Goal: Task Accomplishment & Management: Use online tool/utility

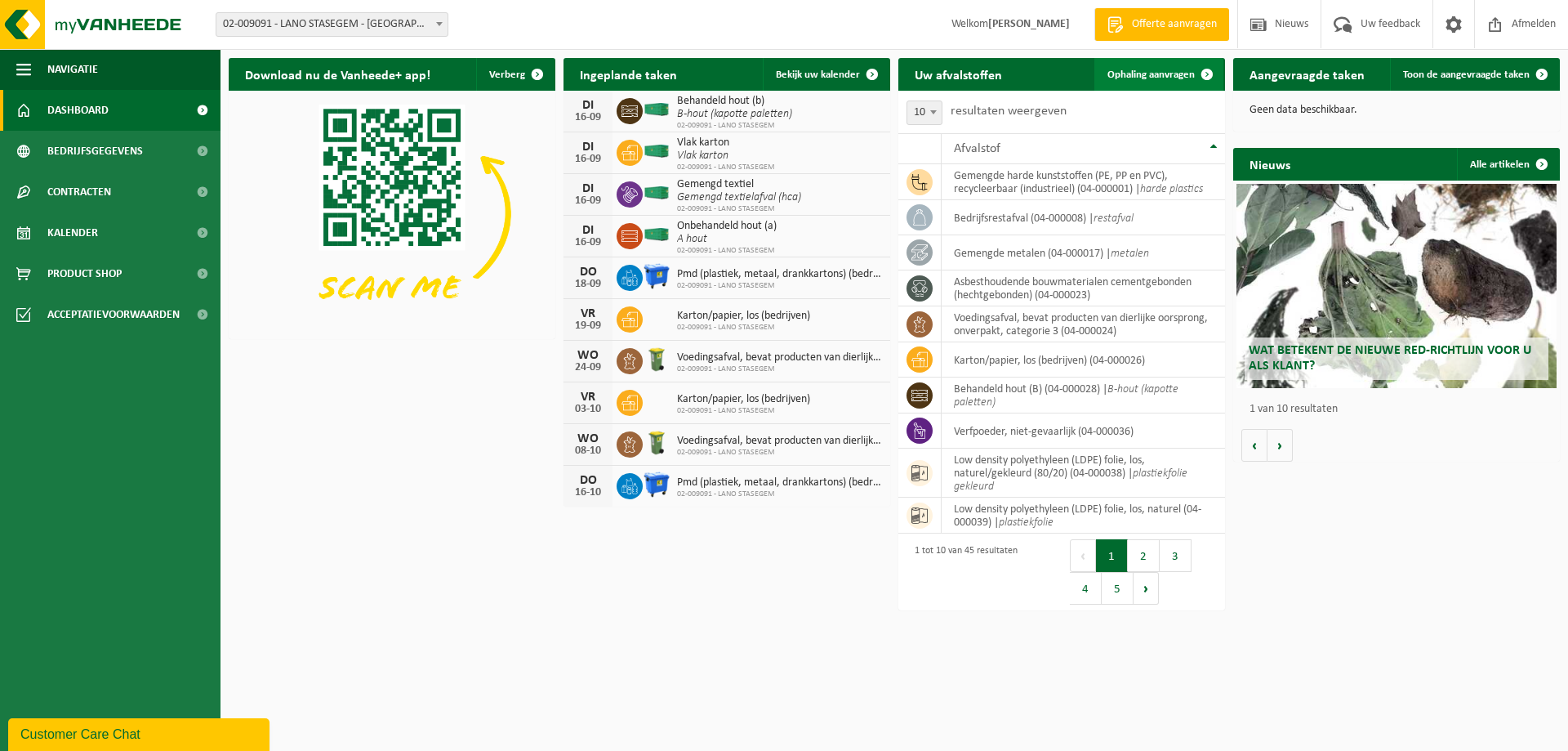
click at [1161, 84] on link "Ophaling aanvragen" at bounding box center [1159, 74] width 129 height 33
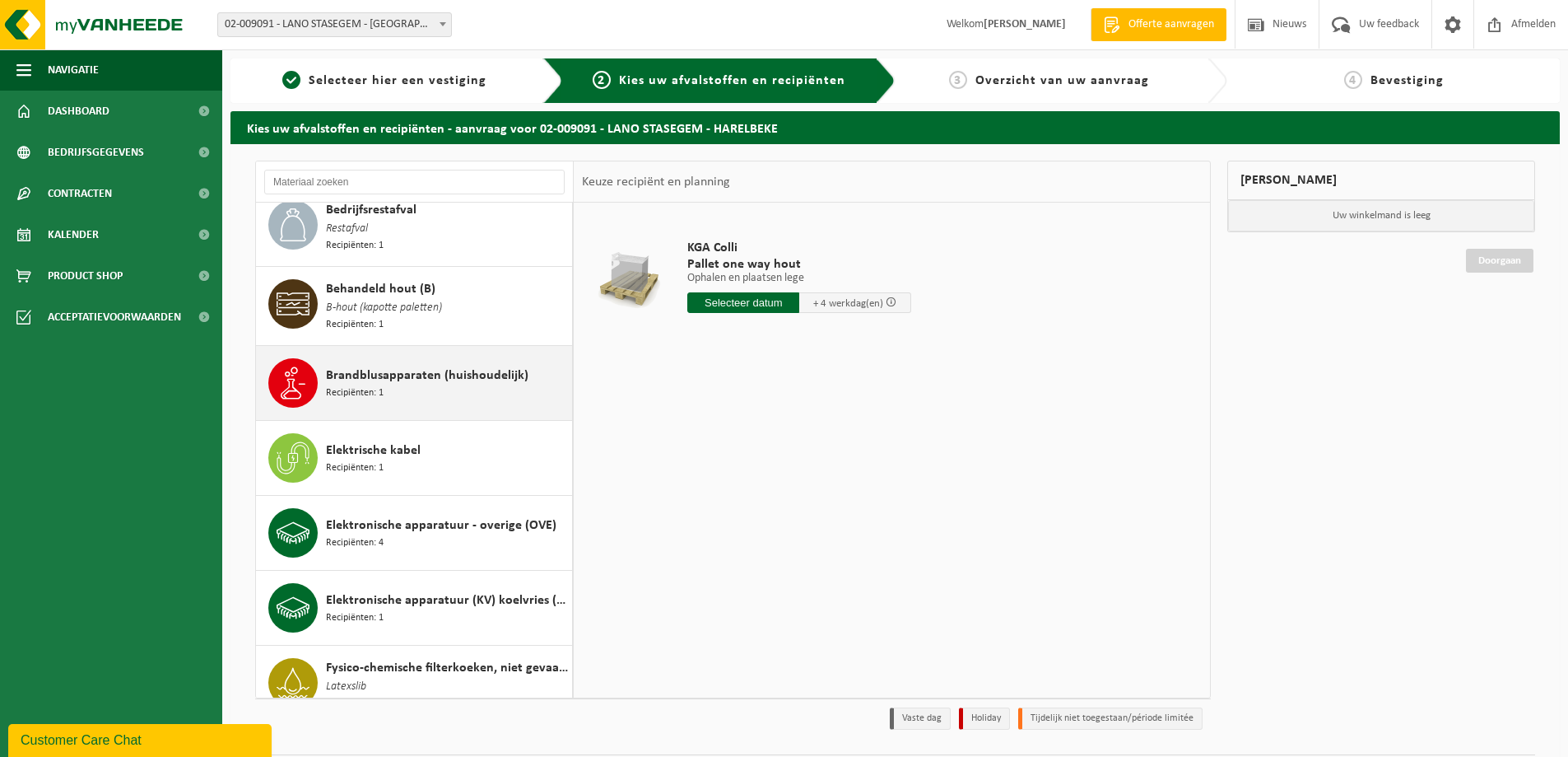
scroll to position [330, 0]
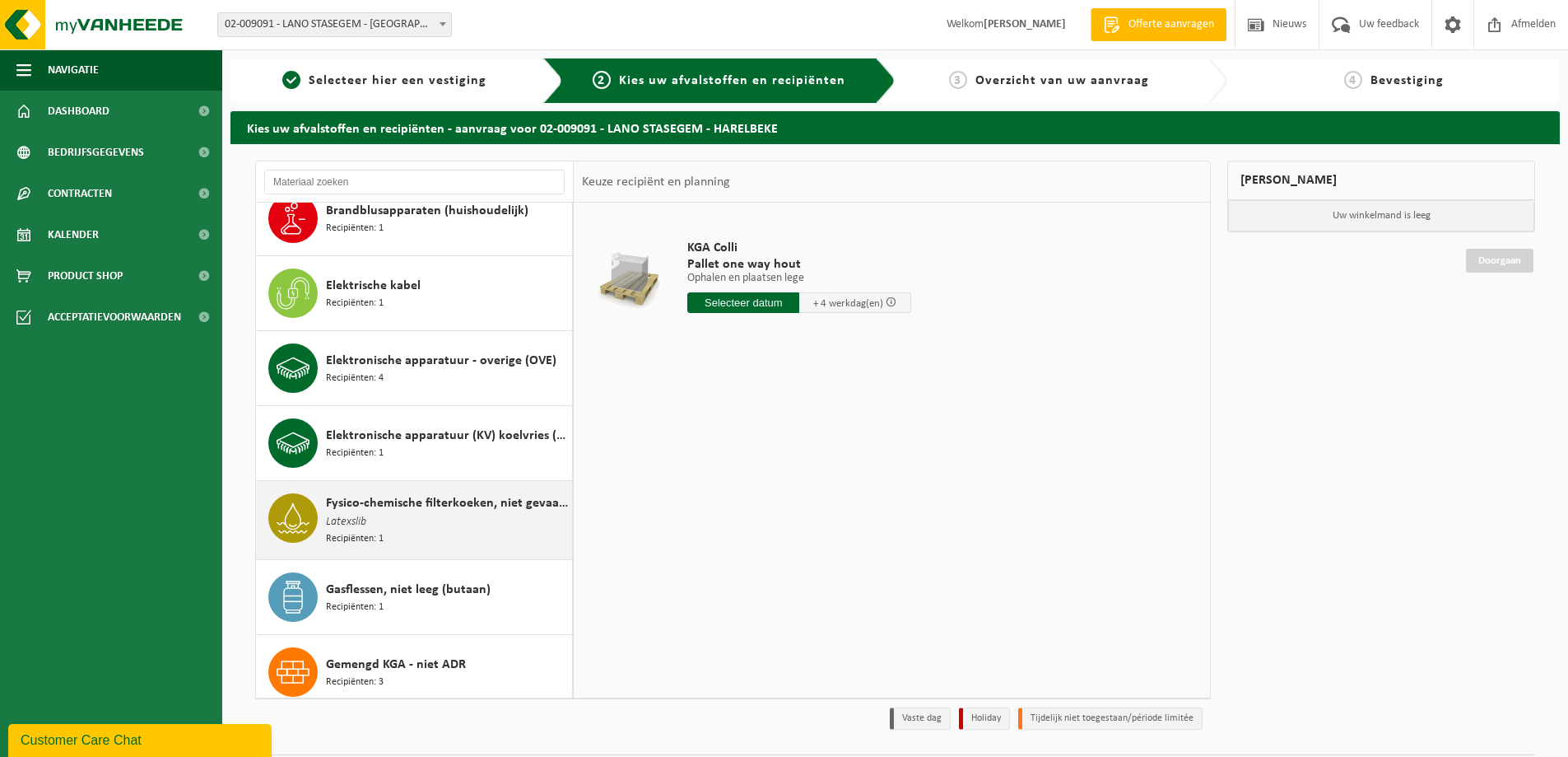
click at [369, 506] on span "Fysico-chemische filterkoeken, niet gevaarlijk" at bounding box center [447, 502] width 242 height 19
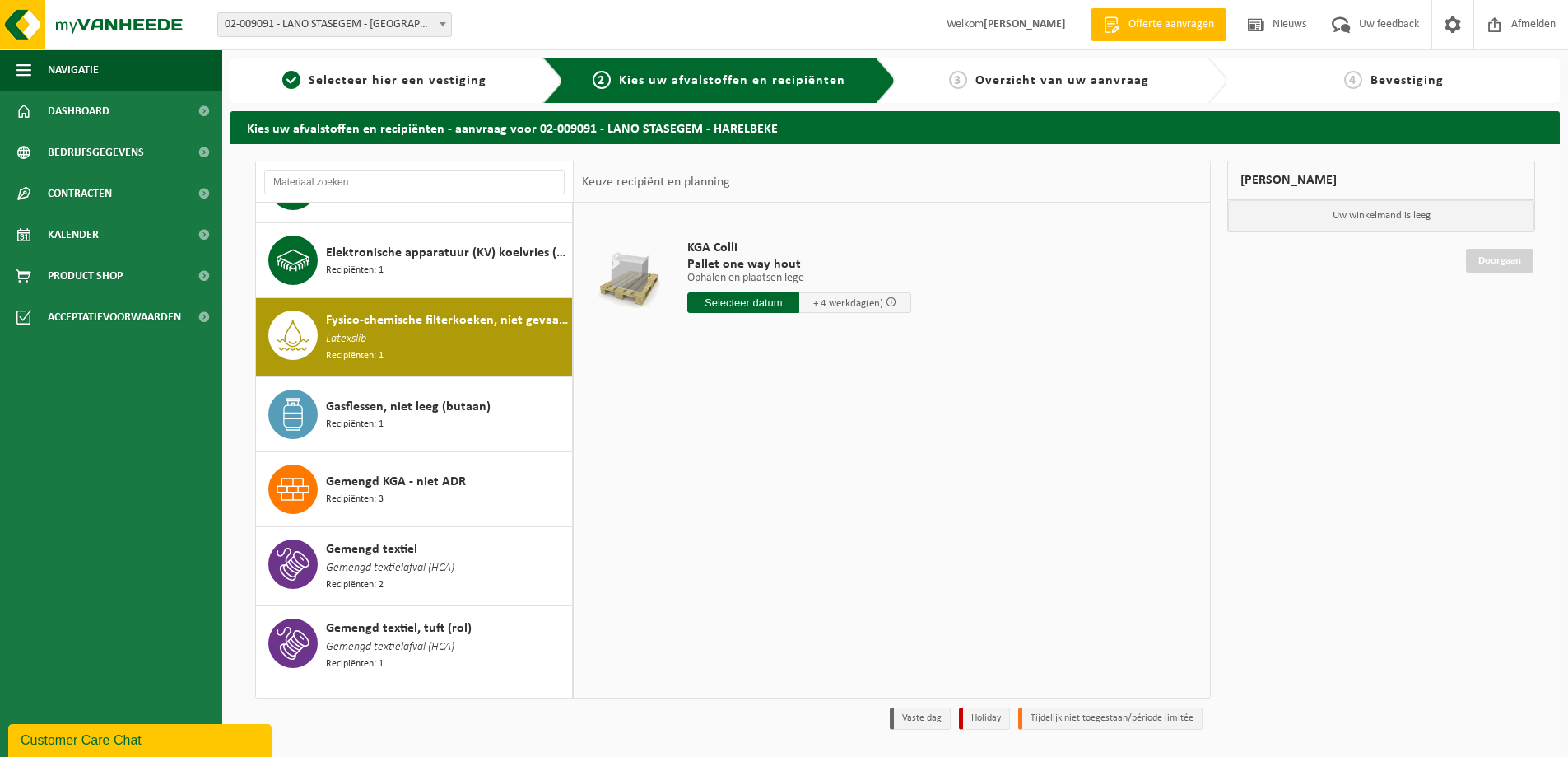
scroll to position [603, 0]
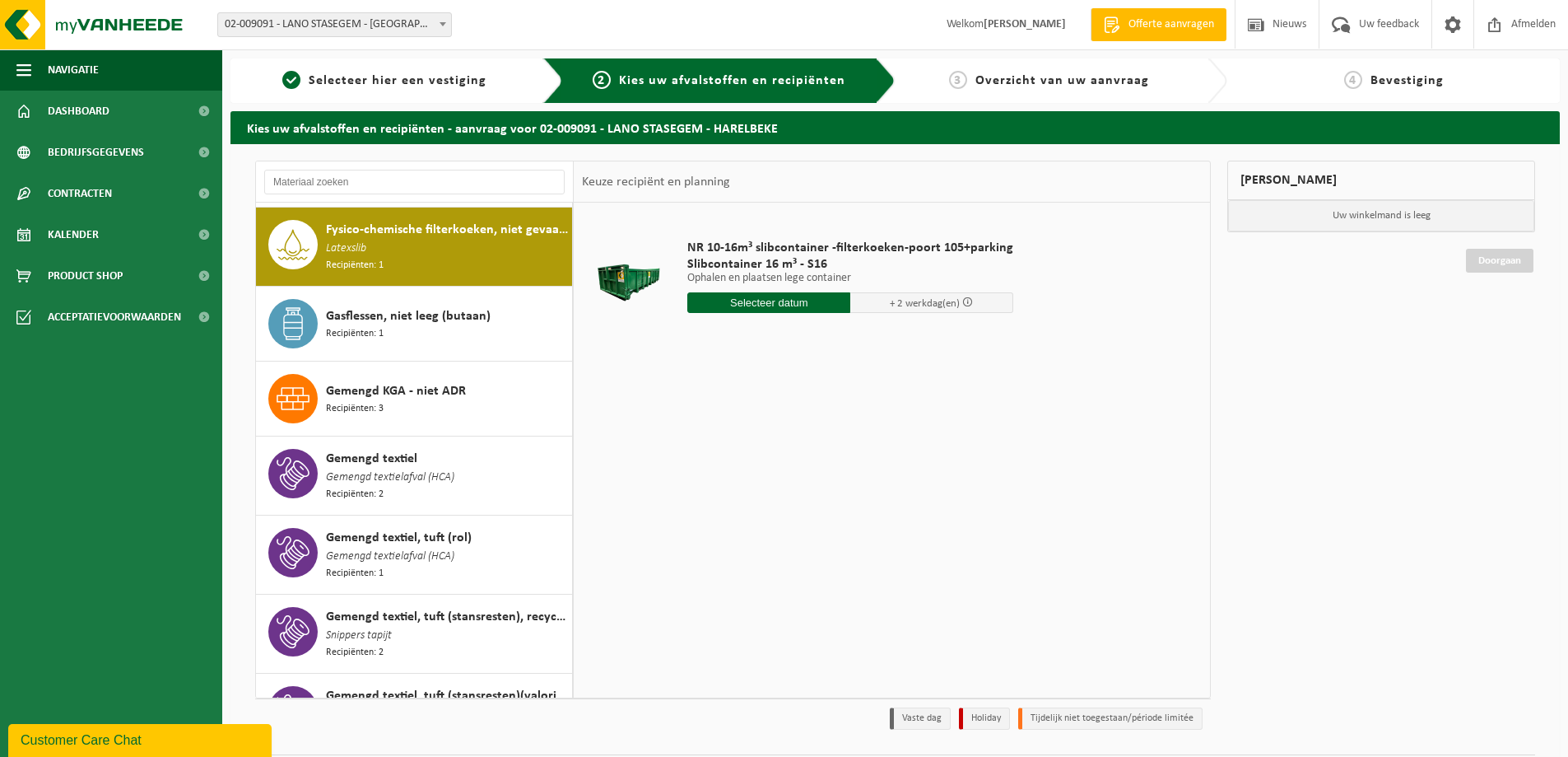
click at [726, 302] on input "text" at bounding box center [768, 303] width 163 height 20
click at [760, 448] on div "17" at bounding box center [761, 448] width 29 height 26
type input "Van [DATE]"
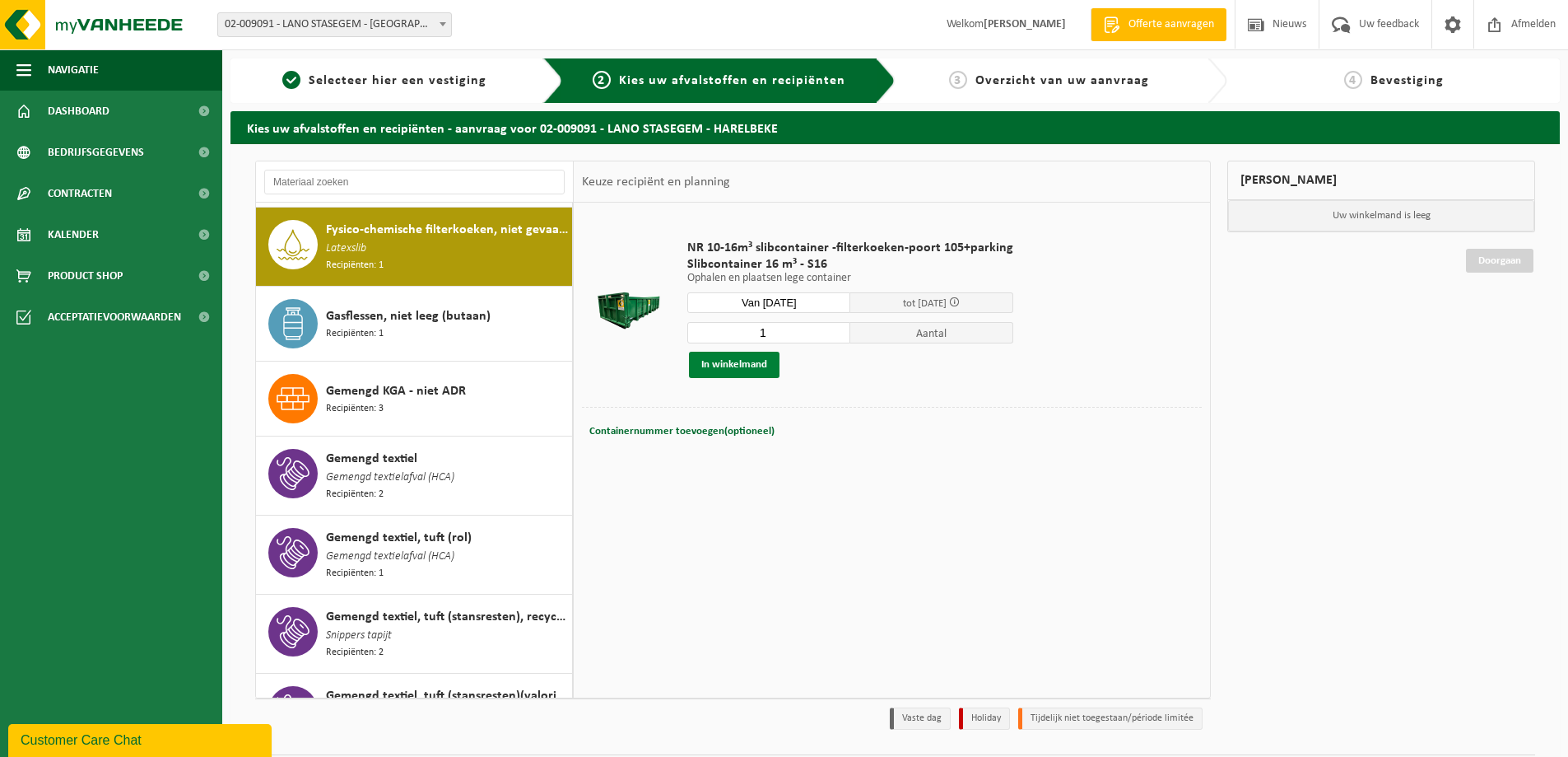
click at [740, 365] on button "In winkelmand" at bounding box center [734, 364] width 90 height 26
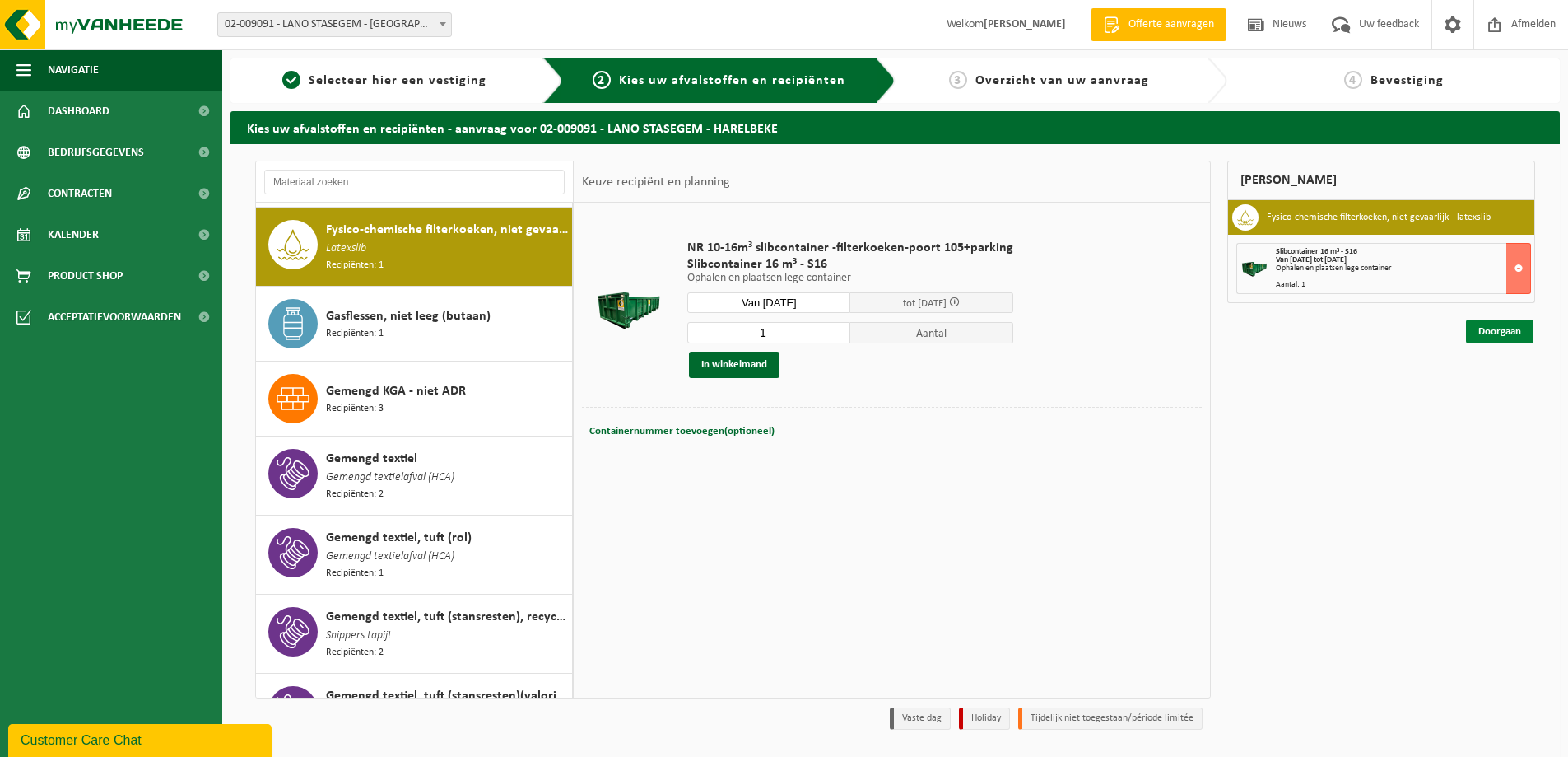
click at [1493, 330] on link "Doorgaan" at bounding box center [1500, 331] width 67 height 24
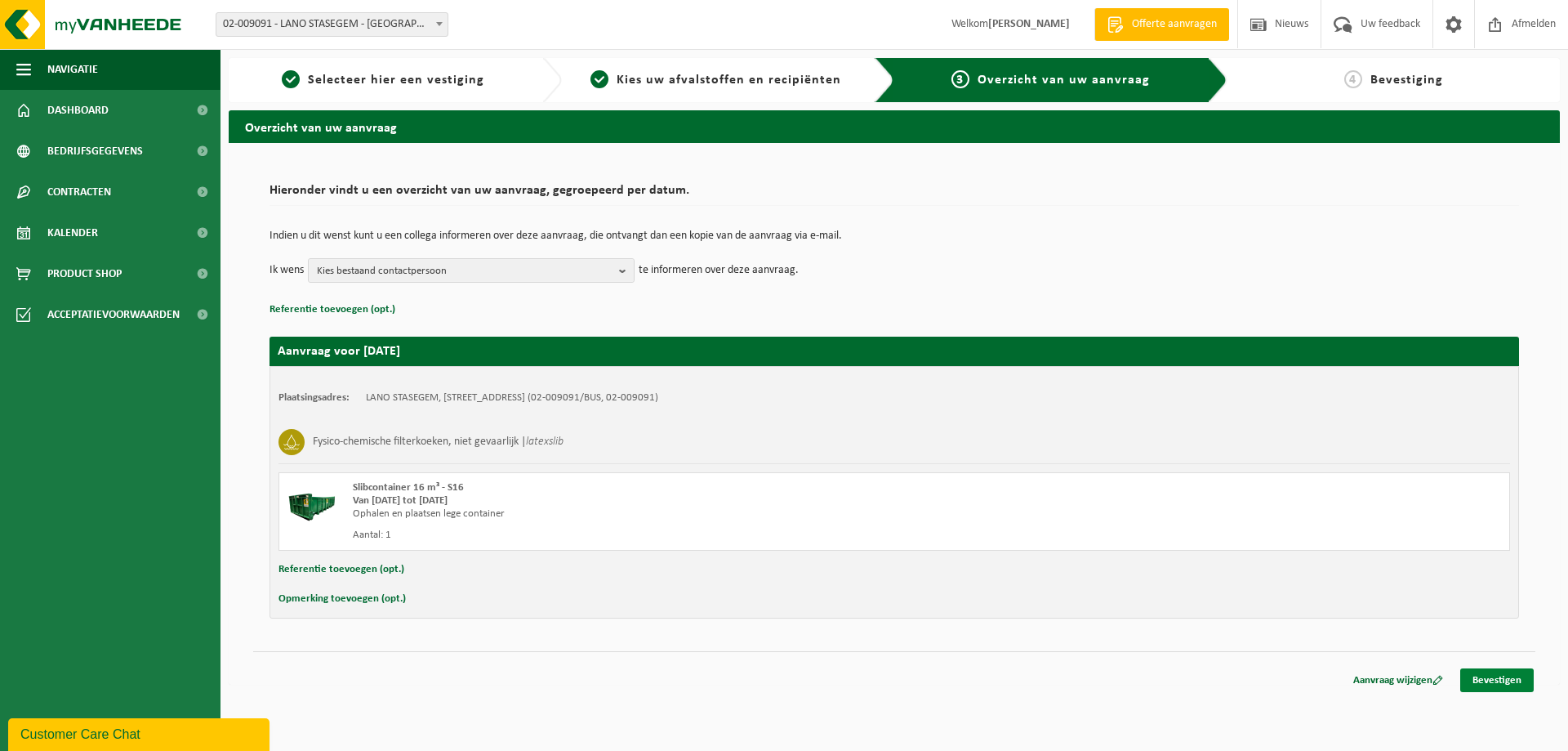
click at [1509, 682] on link "Bevestigen" at bounding box center [1497, 680] width 74 height 23
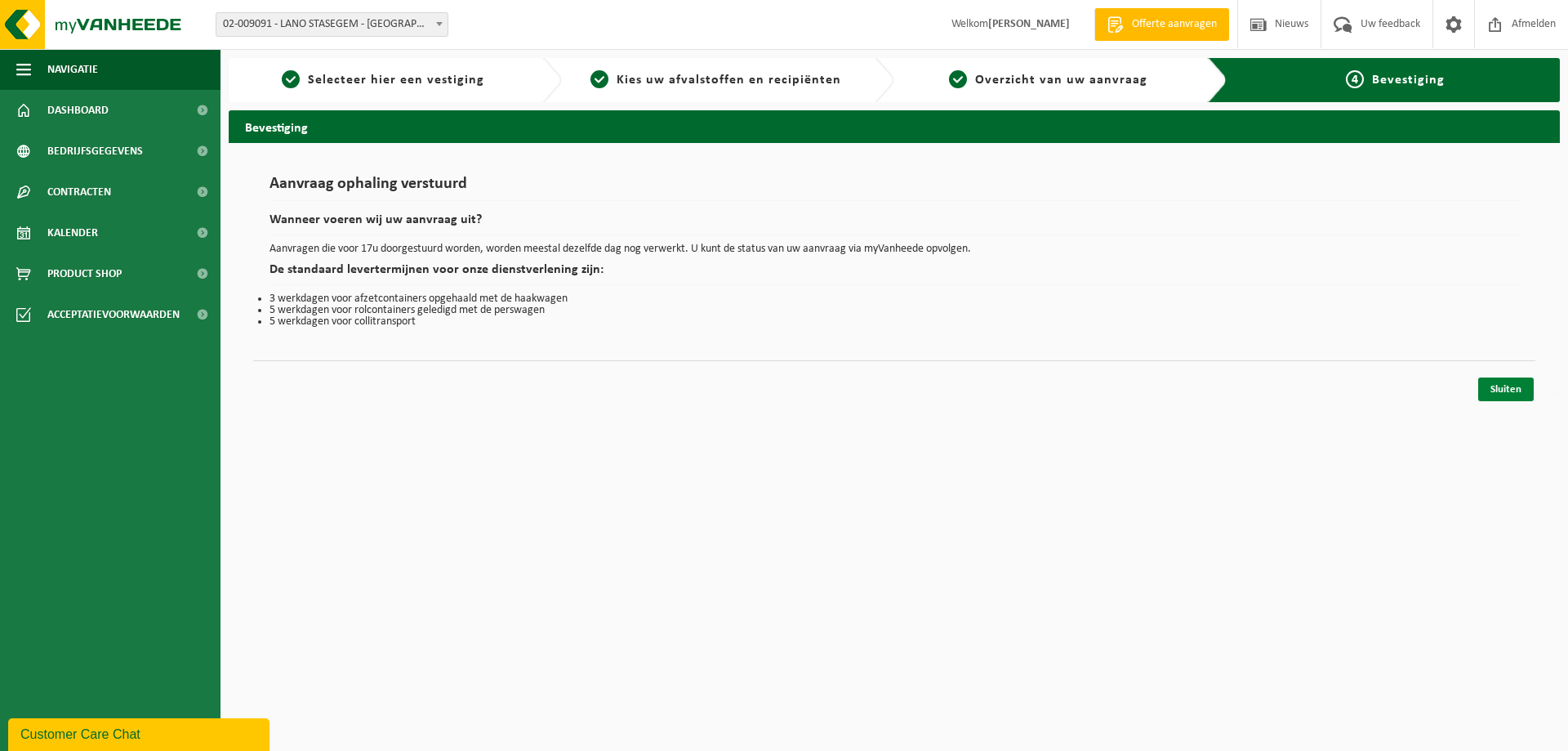
click at [1503, 390] on link "Sluiten" at bounding box center [1506, 389] width 55 height 23
